Goal: Transaction & Acquisition: Purchase product/service

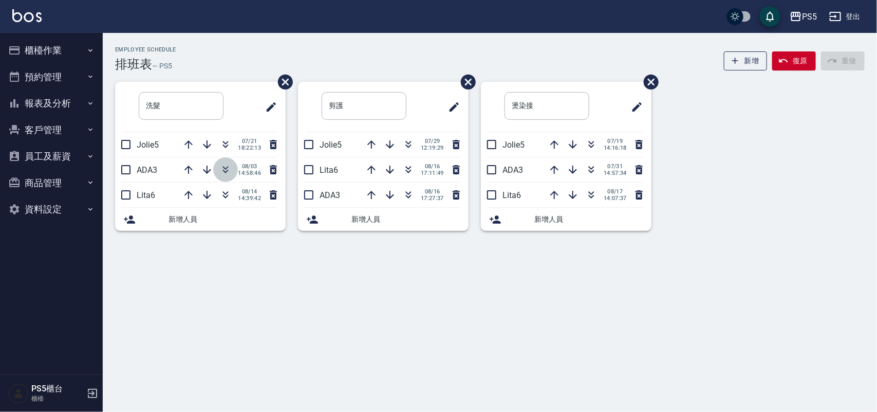
click at [227, 170] on icon "button" at bounding box center [225, 169] width 12 height 12
click at [592, 166] on icon "button" at bounding box center [591, 169] width 12 height 12
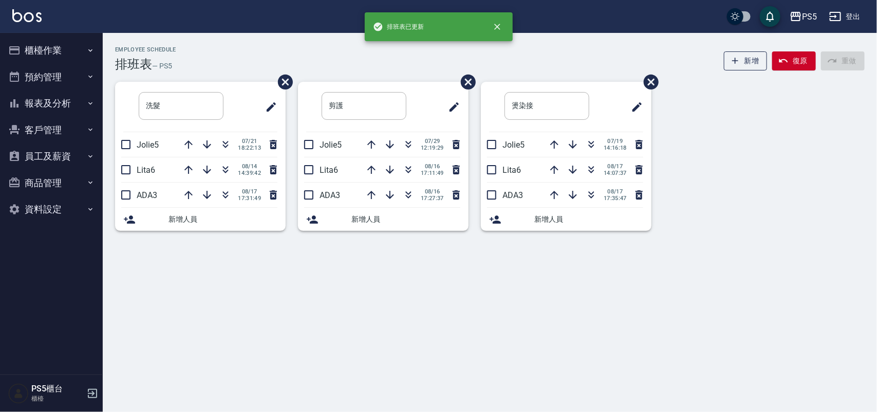
click at [61, 42] on button "櫃檯作業" at bounding box center [51, 50] width 95 height 27
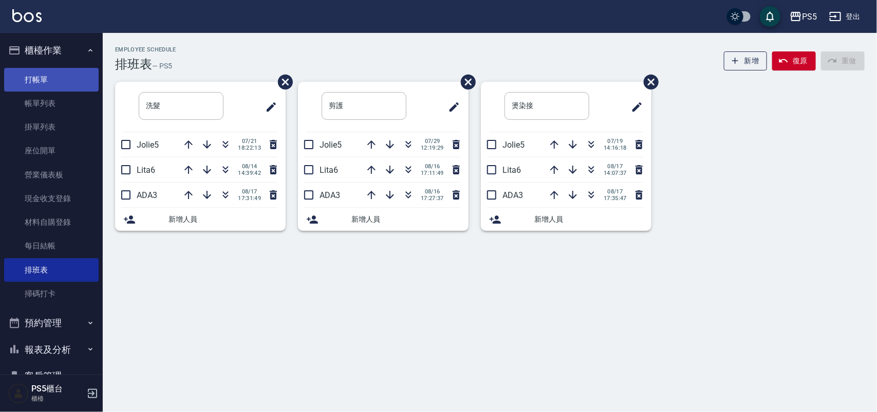
click at [66, 74] on link "打帳單" at bounding box center [51, 80] width 95 height 24
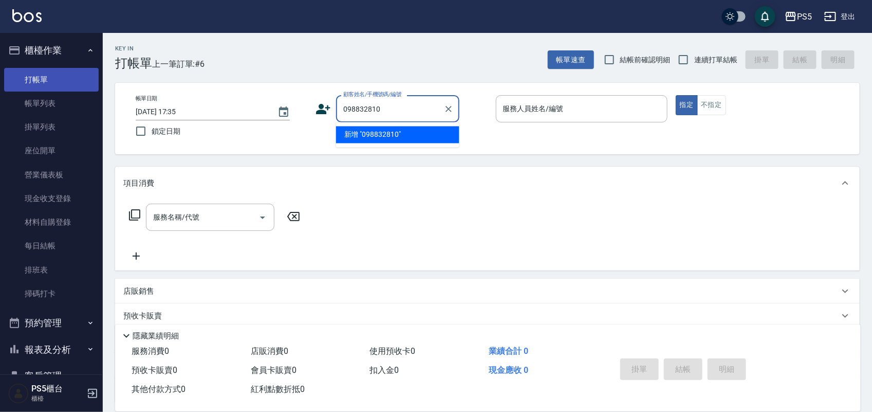
type input "0988328106"
drag, startPoint x: 409, startPoint y: 106, endPoint x: 296, endPoint y: 117, distance: 114.2
click at [296, 117] on div "帳單日期 [DATE] 17:35 鎖定日期 顧客姓名/手機號碼/編號 0988328106 顧客姓名/手機號碼/編號 服務人員姓名/編號 服務人員姓名/編號…" at bounding box center [487, 118] width 720 height 47
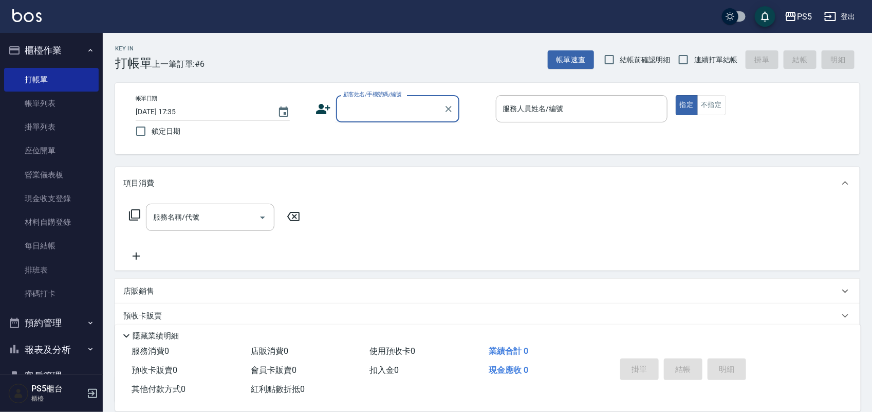
click at [330, 109] on icon at bounding box center [323, 108] width 15 height 15
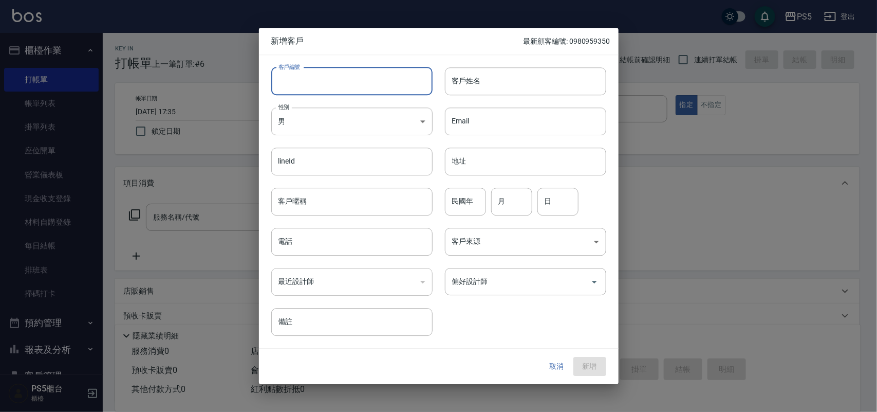
paste input "0988328106"
type input "0988328106"
click at [312, 242] on input "電話" at bounding box center [351, 242] width 161 height 28
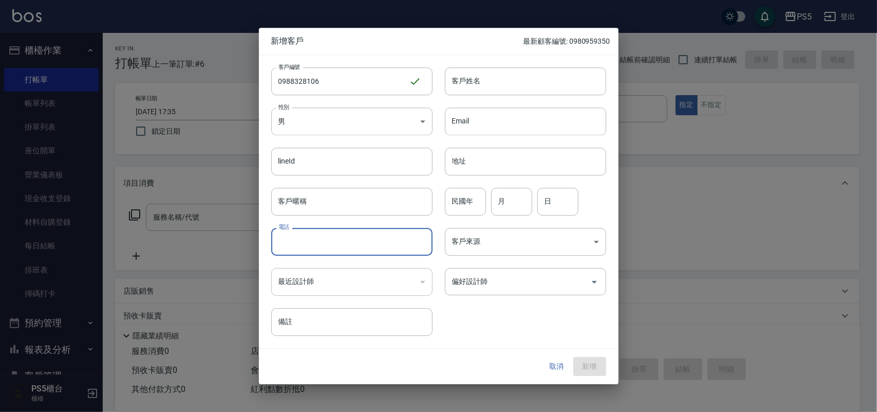
click at [312, 242] on input "電話" at bounding box center [351, 242] width 161 height 28
paste input "0988328106"
type input "0988328106"
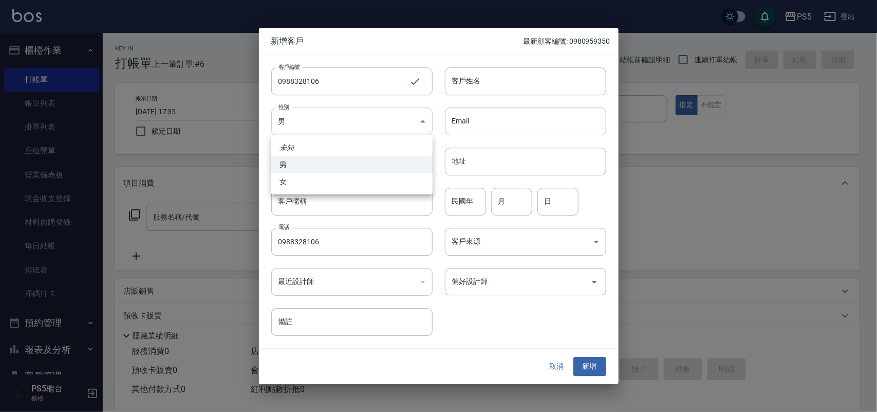
click at [298, 130] on body "PS5 登出 櫃檯作業 打帳單 帳單列表 掛單列表 座位開單 營業儀表板 現金收支登錄 材料自購登錄 每日結帳 排班表 掃碼打卡 預約管理 預約管理 單日預約…" at bounding box center [438, 250] width 877 height 500
click at [296, 180] on li "女" at bounding box center [351, 181] width 161 height 17
type input "[DEMOGRAPHIC_DATA]"
click at [460, 89] on input "客戶姓名" at bounding box center [525, 81] width 161 height 28
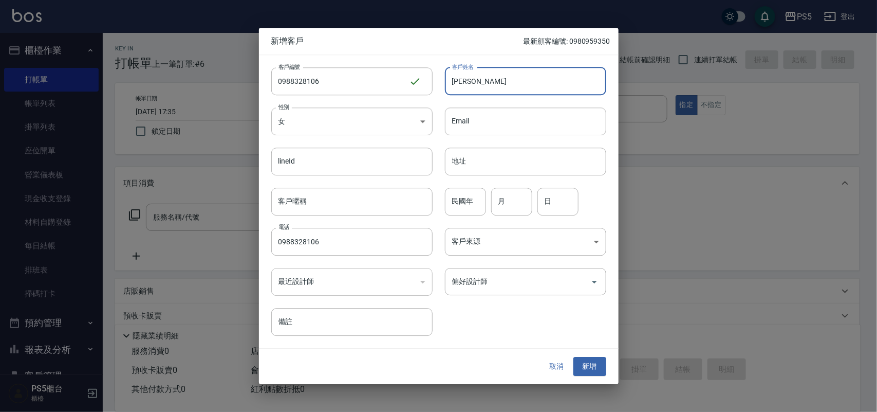
type input "[PERSON_NAME]"
type input "77"
type input "8"
click at [587, 372] on button "新增" at bounding box center [590, 366] width 33 height 19
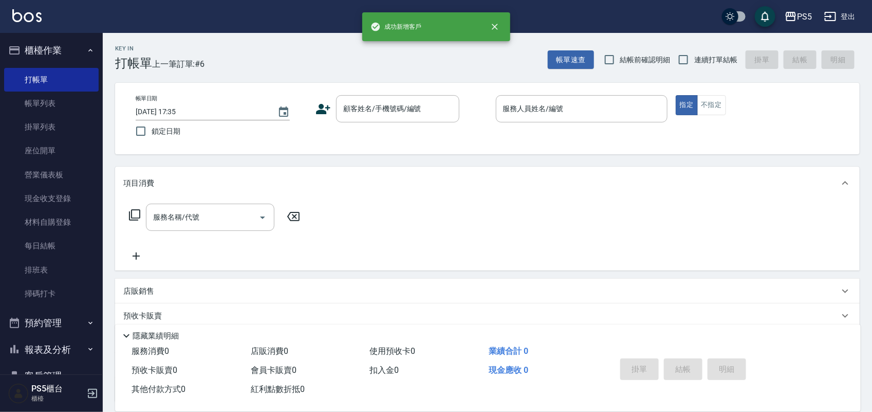
click at [400, 123] on div "帳單日期 [DATE] 17:35 鎖定日期 顧客姓名/手機號碼/編號 顧客姓名/手機號碼/編號 服務人員姓名/編號 服務人員姓名/編號 指定 不指定" at bounding box center [487, 118] width 720 height 47
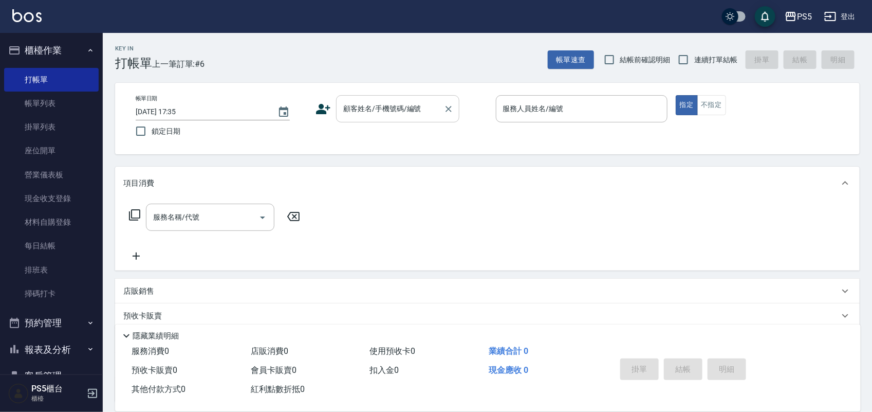
click at [396, 105] on input "顧客姓名/手機號碼/編號" at bounding box center [390, 109] width 99 height 18
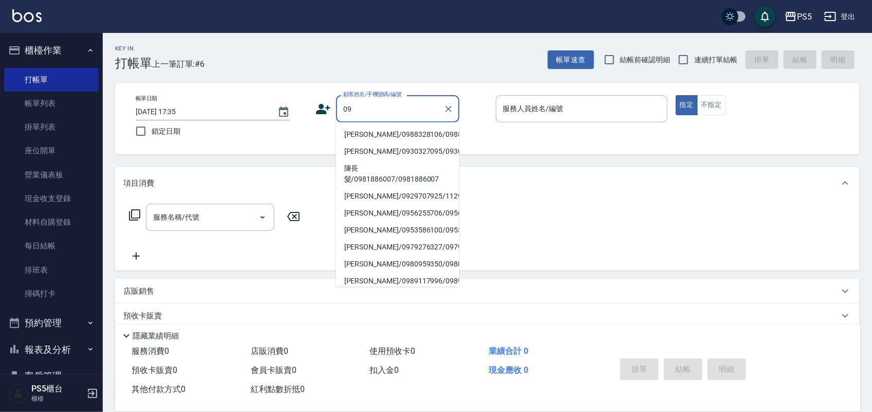
click at [359, 141] on li "[PERSON_NAME]/0988328106/0988328106" at bounding box center [397, 134] width 123 height 17
type input "[PERSON_NAME]/0988328106/0988328106"
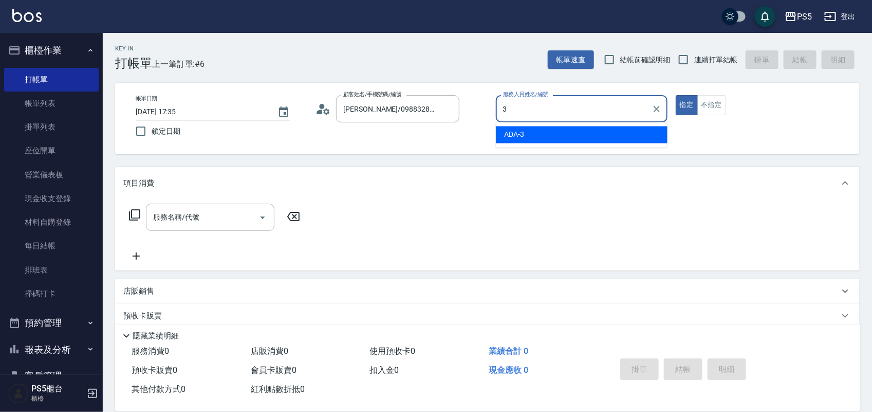
type input "ADA-3"
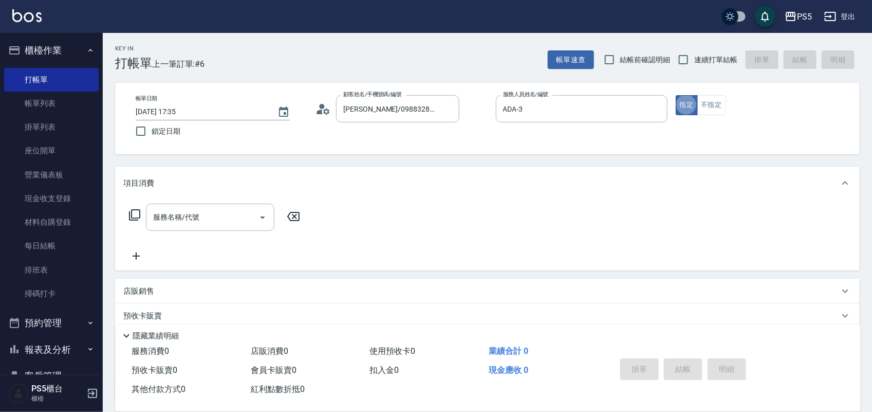
type button "true"
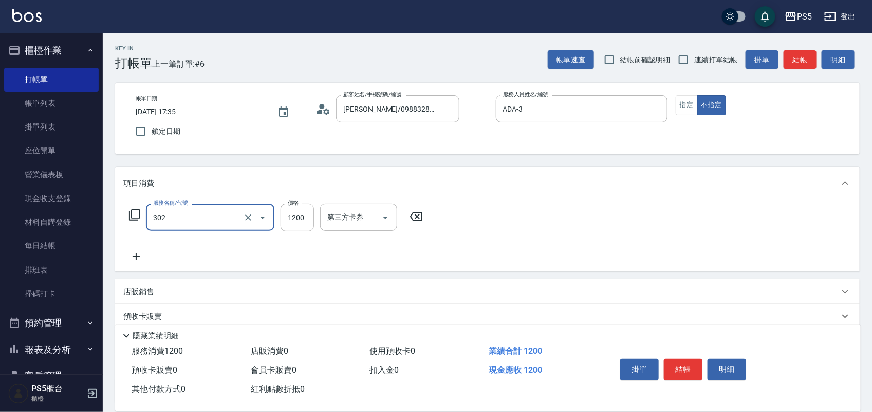
type input "基本離子燙(302)"
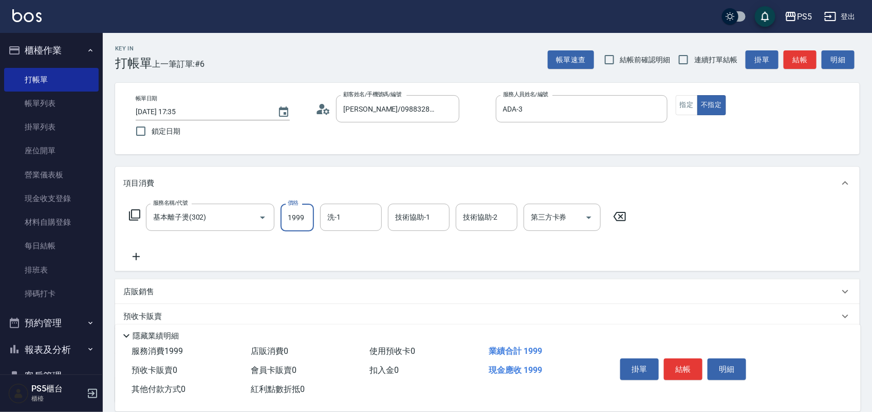
type input "1999"
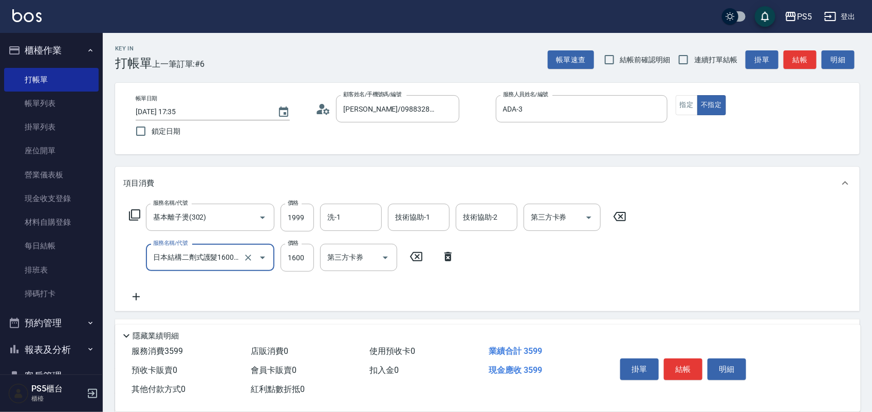
type input "日本結構二劑式護髮1600(904)"
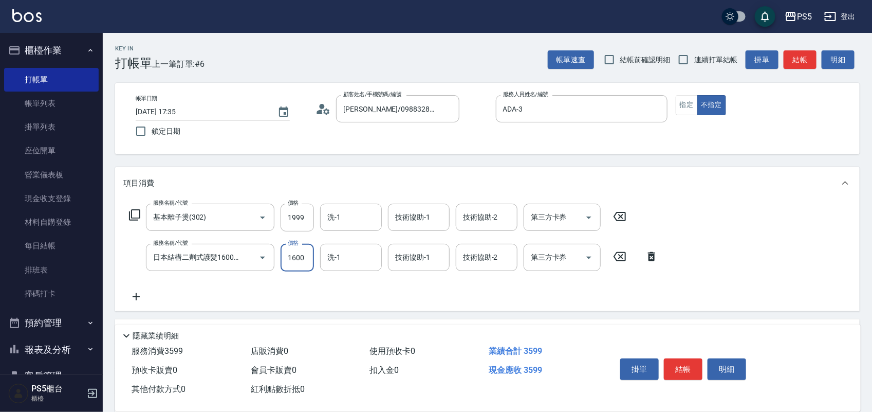
click at [359, 141] on div "帳單日期 [DATE] 17:35 鎖定日期 顧客姓名/手機號碼/編號 [PERSON_NAME]/0988328106/0988328106 顧客姓名/手機…" at bounding box center [487, 118] width 720 height 47
click at [686, 358] on button "結帳" at bounding box center [683, 369] width 39 height 22
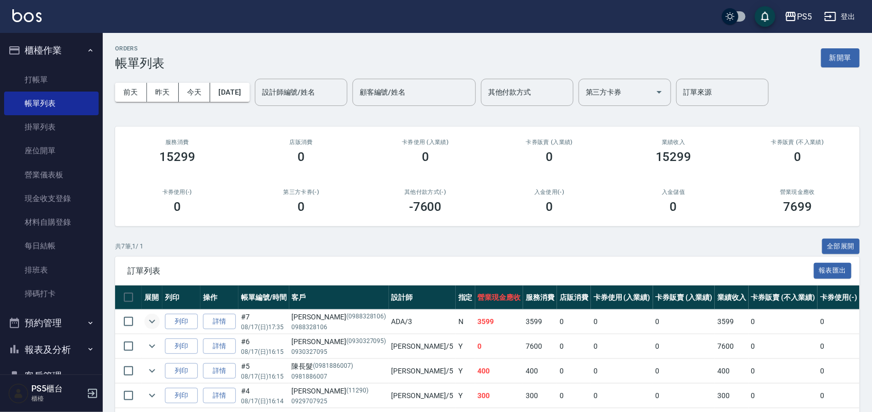
click at [153, 321] on icon "expand row" at bounding box center [152, 322] width 6 height 4
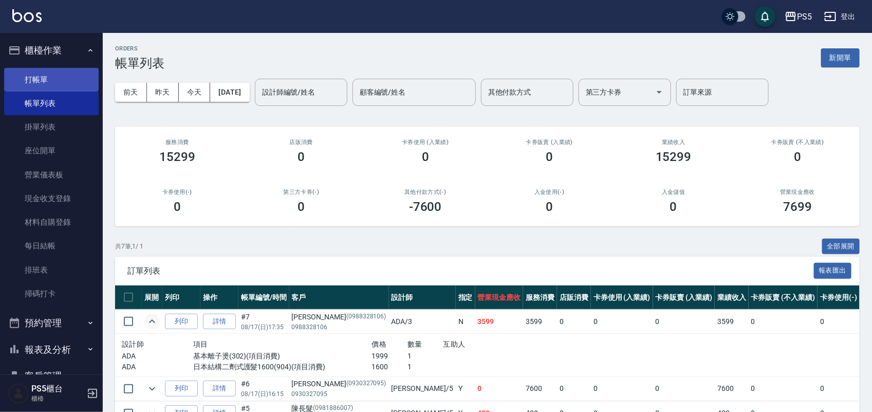
click at [59, 90] on link "打帳單" at bounding box center [51, 80] width 95 height 24
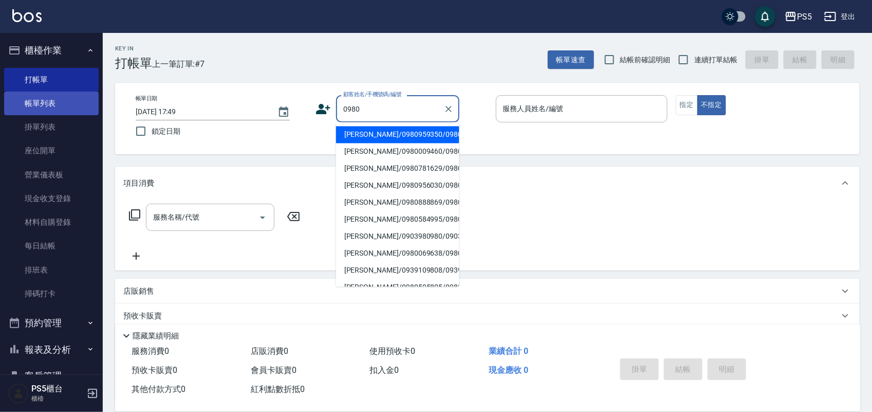
type input "[PERSON_NAME]/0980959350/0980959350"
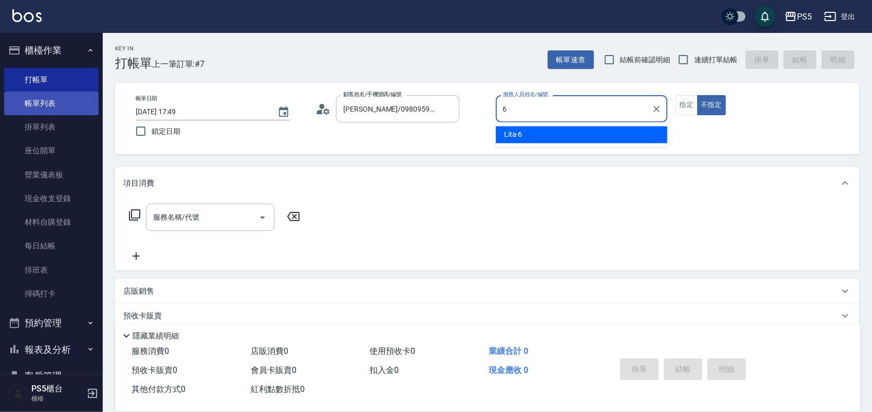
type input "Lita-6"
type button "false"
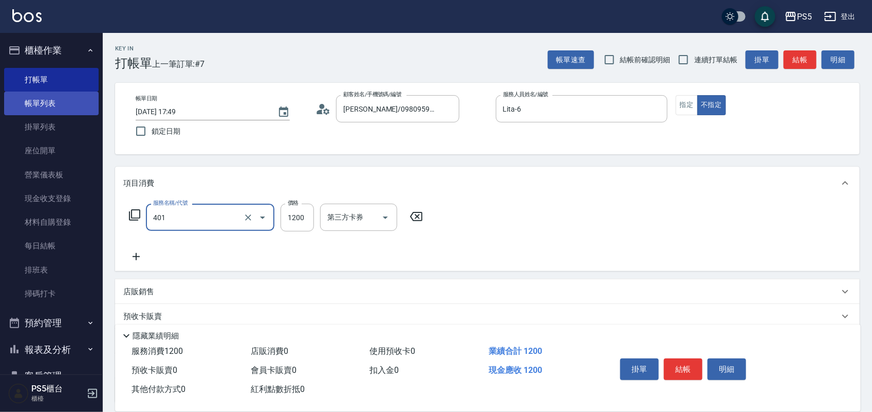
type input "基本染髮(401)"
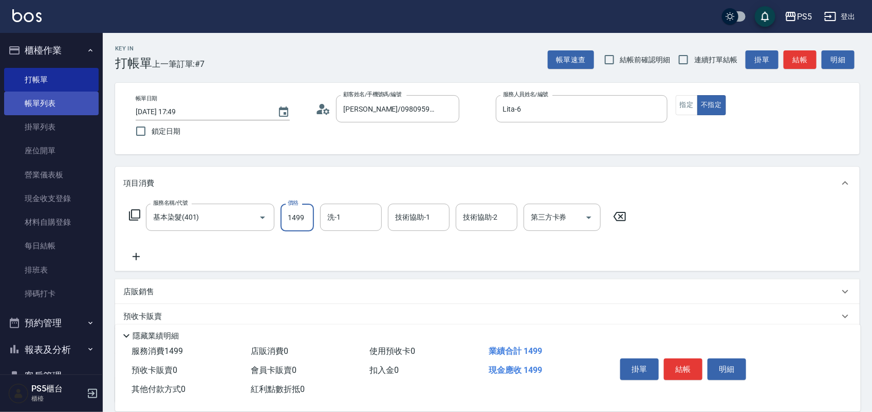
type input "1499"
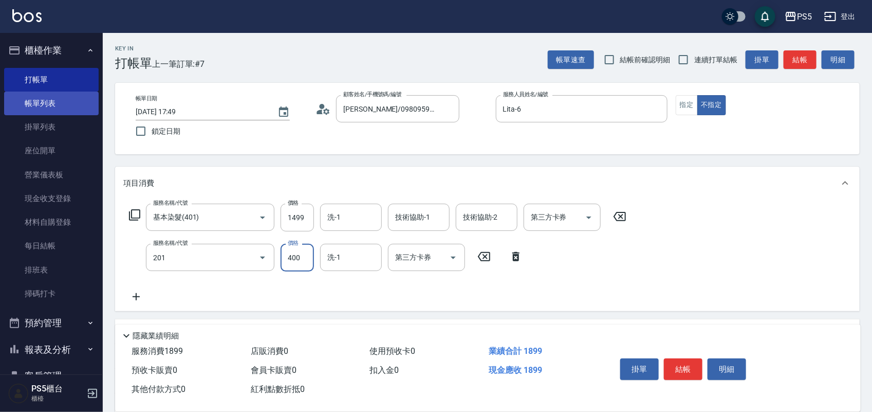
type input "洗剪400(201)"
